Goal: Transaction & Acquisition: Purchase product/service

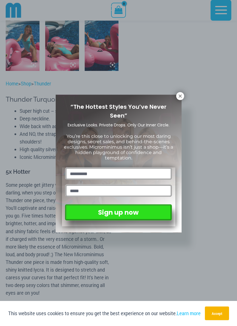
click at [183, 97] on icon at bounding box center [180, 96] width 5 height 5
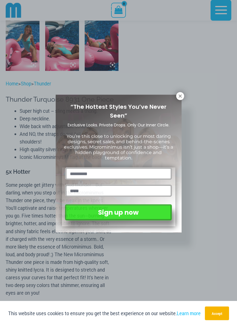
scroll to position [248, 0]
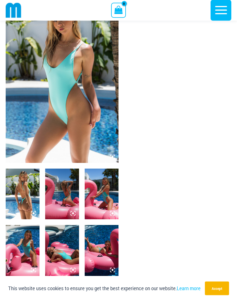
click at [106, 82] on img at bounding box center [62, 78] width 113 height 170
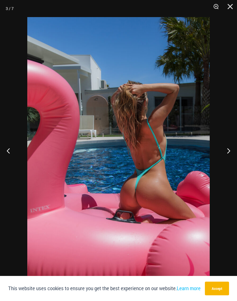
click at [229, 7] on button "Close" at bounding box center [228, 8] width 14 height 17
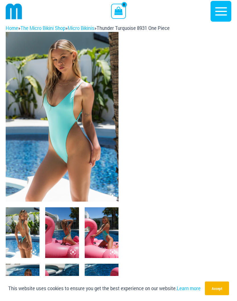
scroll to position [0, 0]
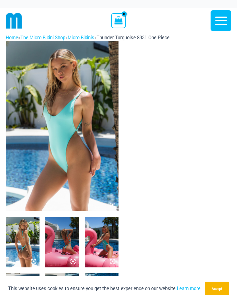
click at [221, 22] on icon "button" at bounding box center [221, 21] width 14 height 14
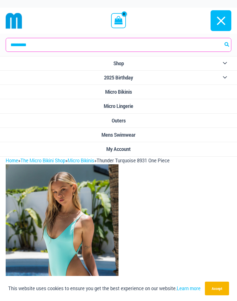
click at [161, 92] on link "Micro Bikinis" at bounding box center [118, 92] width 237 height 14
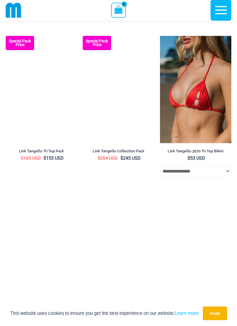
scroll to position [640, 0]
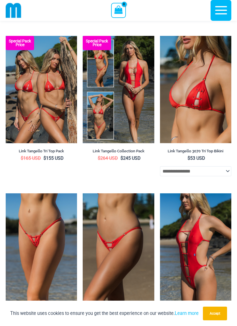
click at [160, 36] on img at bounding box center [160, 36] width 0 height 0
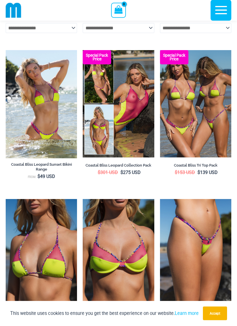
scroll to position [940, 0]
click at [83, 50] on img at bounding box center [83, 50] width 0 height 0
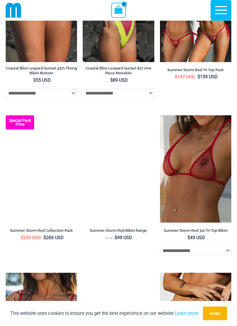
scroll to position [1394, 0]
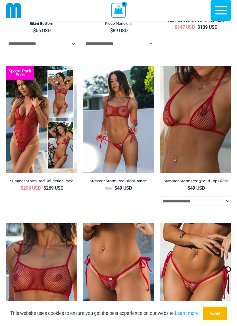
click at [160, 66] on img at bounding box center [160, 66] width 0 height 0
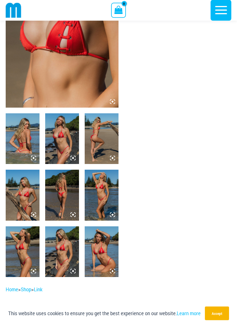
scroll to position [98, 0]
click at [71, 131] on img at bounding box center [62, 138] width 34 height 51
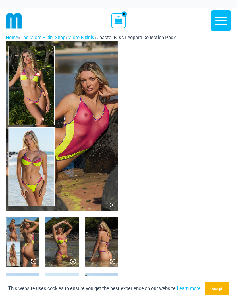
click at [101, 99] on img at bounding box center [62, 126] width 113 height 170
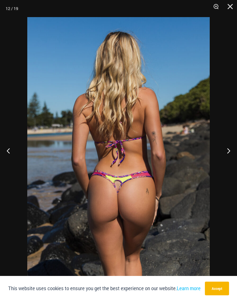
click at [230, 6] on button "Close" at bounding box center [228, 8] width 14 height 17
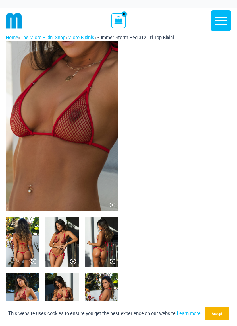
click at [98, 134] on img at bounding box center [62, 126] width 113 height 170
